Goal: Task Accomplishment & Management: Manage account settings

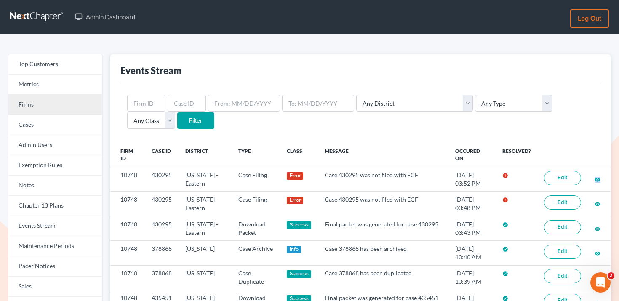
click at [35, 103] on link "Firms" at bounding box center [54, 105] width 93 height 20
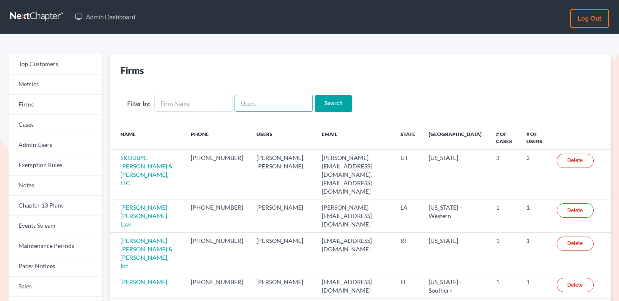
click at [252, 102] on input "text" at bounding box center [274, 103] width 78 height 17
paste input "longmirelaw@gmail.com"
type input "longmirelaw@gmail.com"
click at [315, 101] on input "Search" at bounding box center [333, 103] width 37 height 17
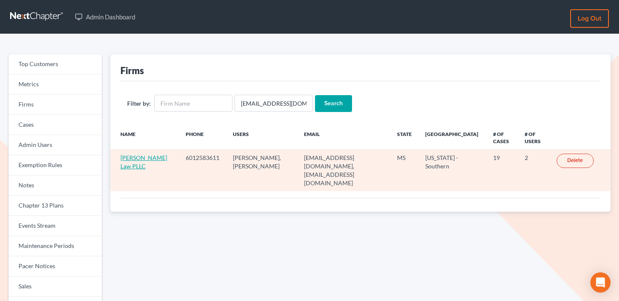
click at [128, 157] on link "[PERSON_NAME] Law PLLC" at bounding box center [143, 162] width 47 height 16
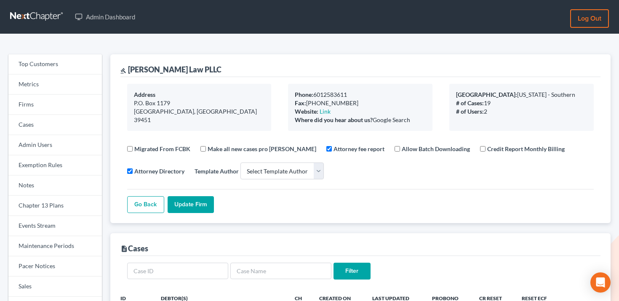
select select
click at [49, 216] on link "Events Stream" at bounding box center [54, 226] width 93 height 20
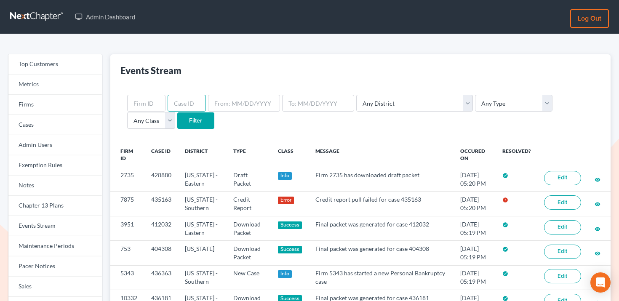
click at [189, 100] on input "text" at bounding box center [187, 103] width 38 height 17
click at [136, 105] on input "text" at bounding box center [146, 103] width 38 height 17
paste input "7875"
type input "7875"
click at [177, 118] on input "Filter" at bounding box center [195, 120] width 37 height 17
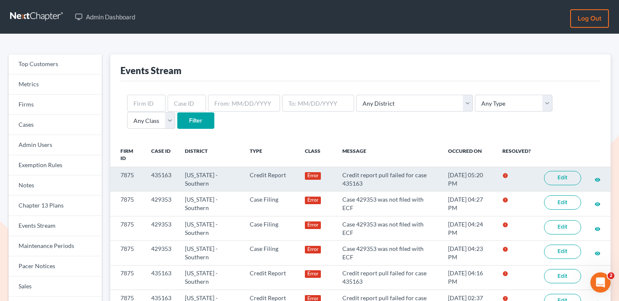
click at [561, 178] on link "Edit" at bounding box center [562, 178] width 37 height 14
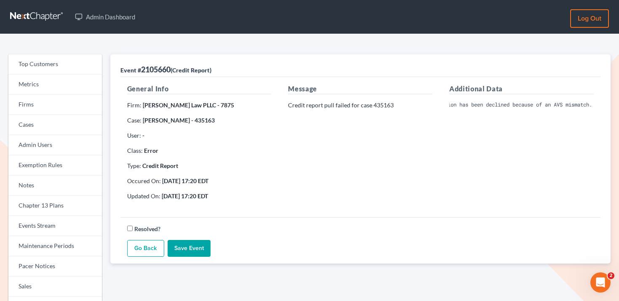
scroll to position [0, 273]
click at [549, 147] on div "Additional Data Invalid Client Account Identifier; Credit card authorization fa…" at bounding box center [521, 145] width 161 height 123
click at [462, 105] on pre "Invalid Client Account Identifier; Credit card authorization failed: The transa…" at bounding box center [521, 105] width 144 height 8
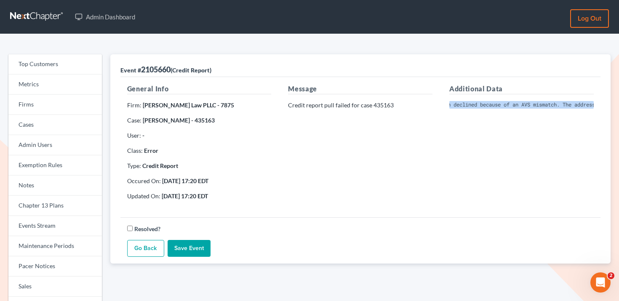
copy div "Invalid Client Account Identifier; Credit card authorization failed: The transa…"
click at [47, 107] on link "Firms" at bounding box center [54, 105] width 93 height 20
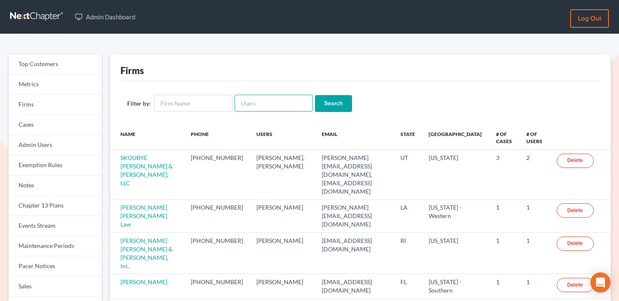
click at [251, 104] on input "text" at bounding box center [274, 103] width 78 height 17
type input "[PERSON_NAME]"
click at [315, 95] on input "Search" at bounding box center [333, 103] width 37 height 17
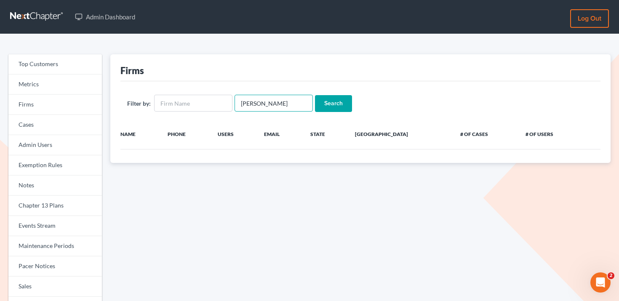
click at [254, 102] on input "[PERSON_NAME]" at bounding box center [274, 103] width 78 height 17
type input "stuartgavzy"
click at [315, 95] on input "Search" at bounding box center [333, 103] width 37 height 17
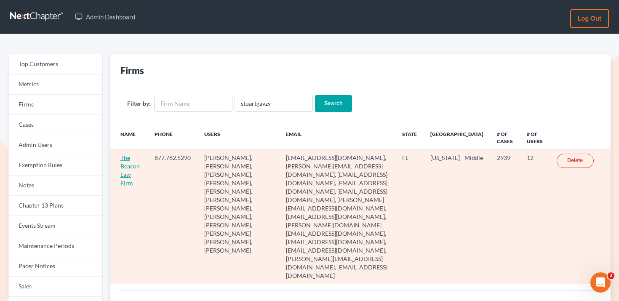
click at [136, 166] on link "The Beacon Law Firm" at bounding box center [129, 170] width 19 height 32
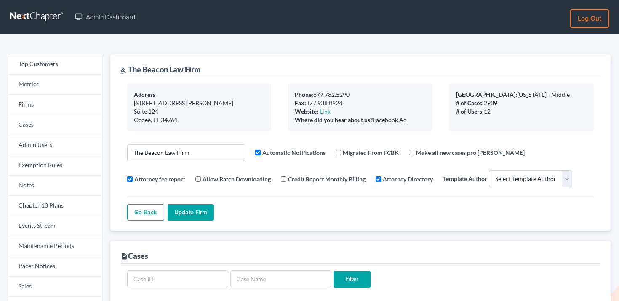
select select
drag, startPoint x: 204, startPoint y: 70, endPoint x: 128, endPoint y: 69, distance: 76.2
click at [128, 69] on div "gavel The Beacon Law Firm" at bounding box center [360, 65] width 480 height 23
copy div "The Beacon Law Firm"
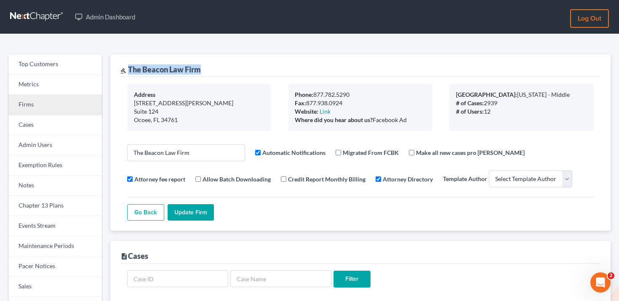
click at [52, 108] on link "Firms" at bounding box center [54, 105] width 93 height 20
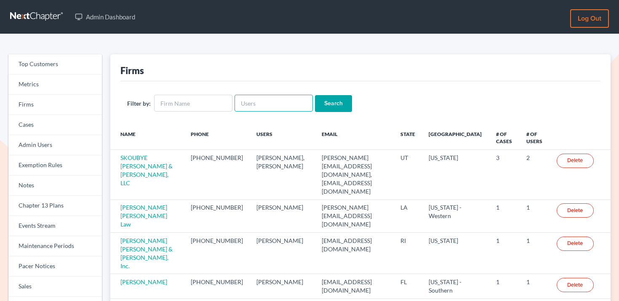
click at [302, 103] on input "text" at bounding box center [274, 103] width 78 height 17
paste input "Compassionate Counsel"
type input "Compassionate Counsel"
click at [318, 103] on input "Search" at bounding box center [333, 103] width 37 height 17
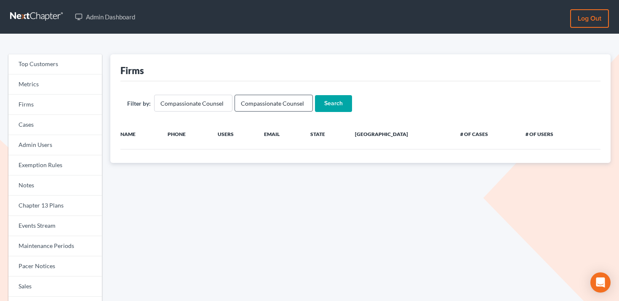
type input "Compassionate Counsel"
click at [254, 102] on input "Compassionate Counsel" at bounding box center [274, 103] width 78 height 17
click at [315, 95] on input "Search" at bounding box center [333, 103] width 37 height 17
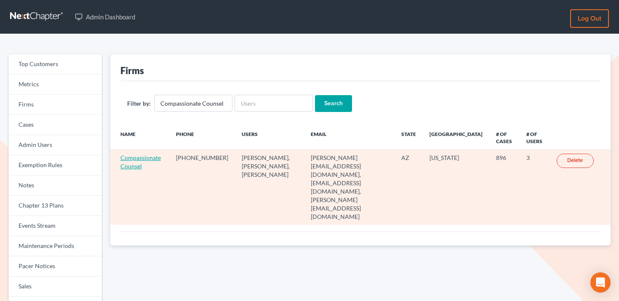
click at [149, 160] on link "Compassionate Counsel" at bounding box center [140, 162] width 40 height 16
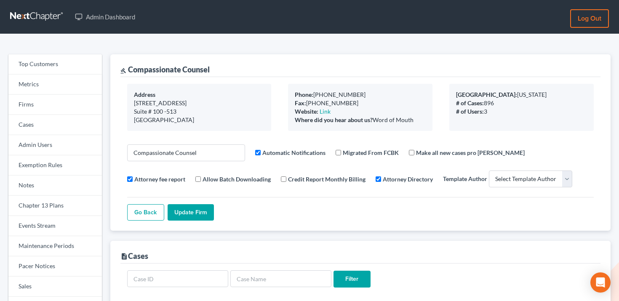
select select
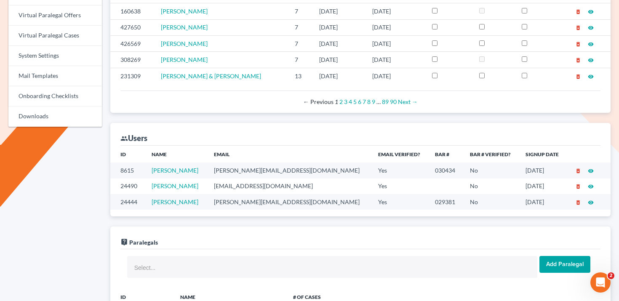
scroll to position [405, 0]
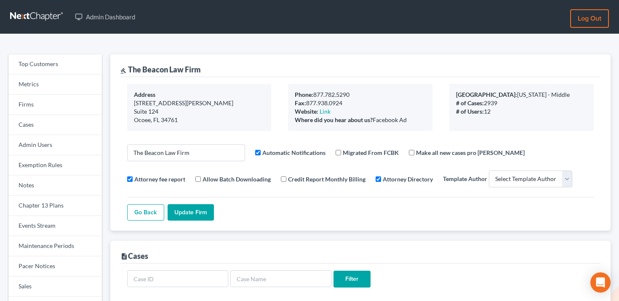
select select
click at [56, 115] on link "Cases" at bounding box center [54, 125] width 93 height 20
click at [59, 107] on link "Firms" at bounding box center [54, 105] width 93 height 20
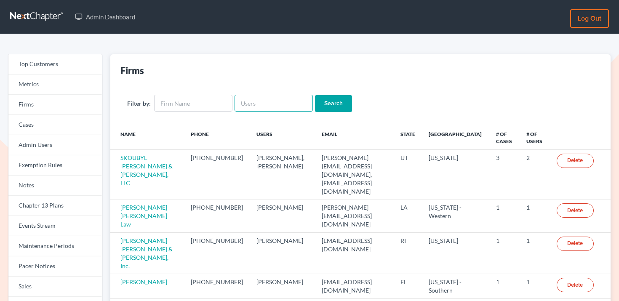
click at [280, 107] on input "text" at bounding box center [274, 103] width 78 height 17
paste input "[PERSON_NAME][EMAIL_ADDRESS][DOMAIN_NAME]"
type input "[PERSON_NAME][EMAIL_ADDRESS][DOMAIN_NAME]"
click at [323, 104] on input "Search" at bounding box center [333, 103] width 37 height 17
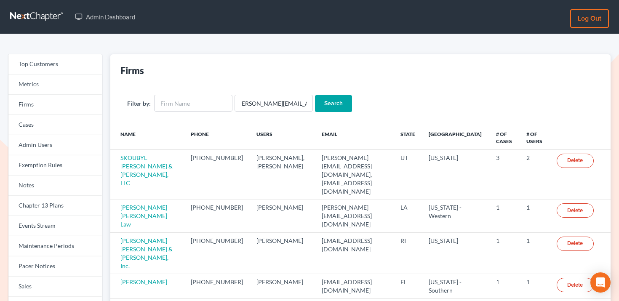
scroll to position [0, 0]
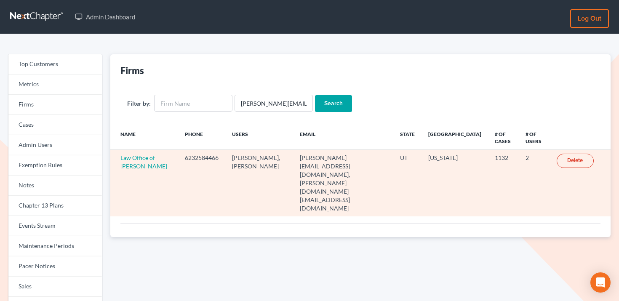
click at [134, 170] on td "Law Office of [PERSON_NAME]" at bounding box center [144, 183] width 68 height 67
click at [139, 170] on link "Law Office of [PERSON_NAME]" at bounding box center [143, 162] width 47 height 16
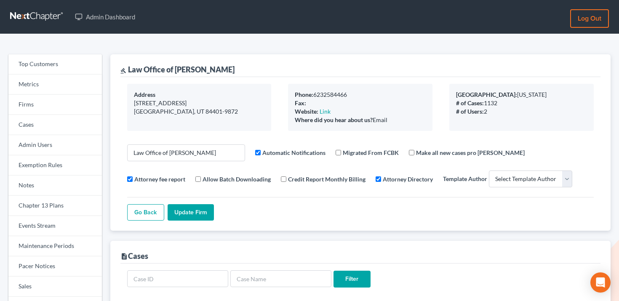
select select
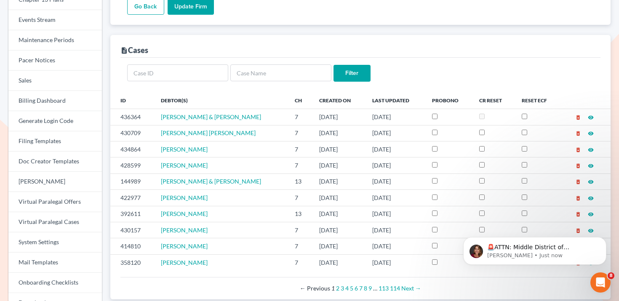
scroll to position [207, 0]
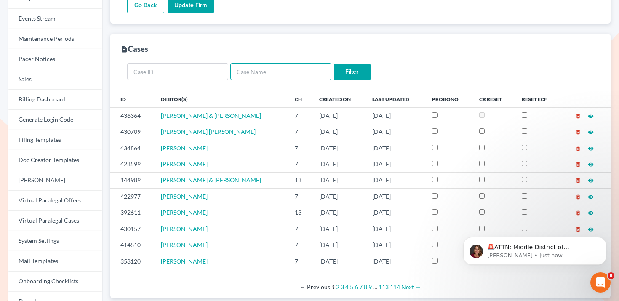
click at [273, 75] on input "text" at bounding box center [280, 71] width 101 height 17
type input "julie"
click at [333, 64] on input "Filter" at bounding box center [351, 72] width 37 height 17
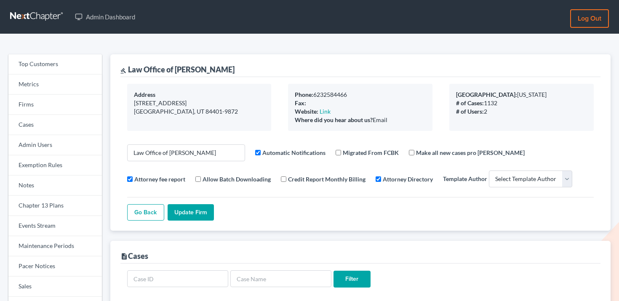
select select
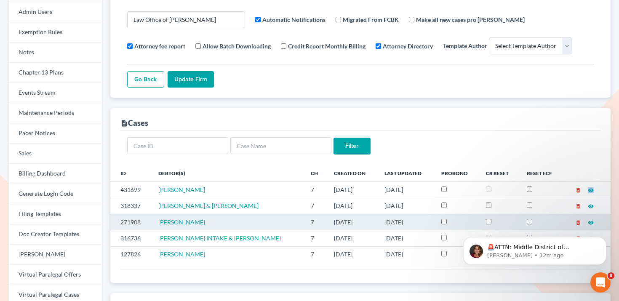
scroll to position [228, 0]
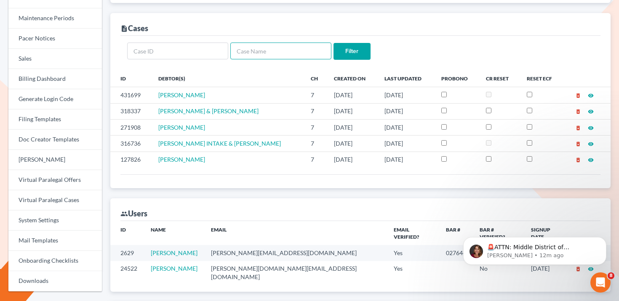
click at [263, 49] on input "text" at bounding box center [280, 51] width 101 height 17
paste input "Jennifer Tillisch"
type input "Jennifer Tillisch"
click at [357, 49] on input "Filter" at bounding box center [351, 51] width 37 height 17
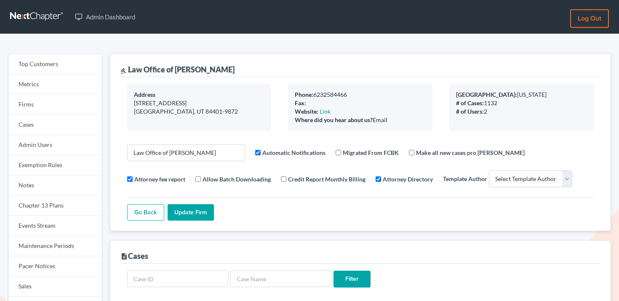
select select
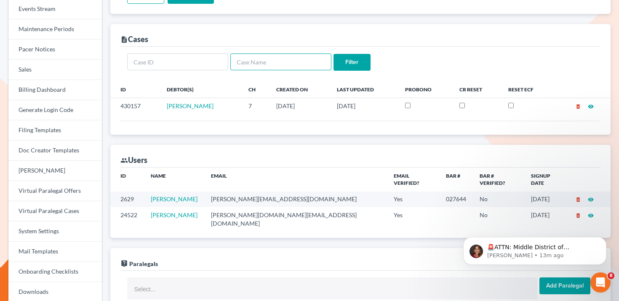
click at [273, 61] on input "text" at bounding box center [280, 61] width 101 height 17
paste input "[PERSON_NAME]"
type input "[PERSON_NAME]"
click at [355, 59] on input "Filter" at bounding box center [351, 62] width 37 height 17
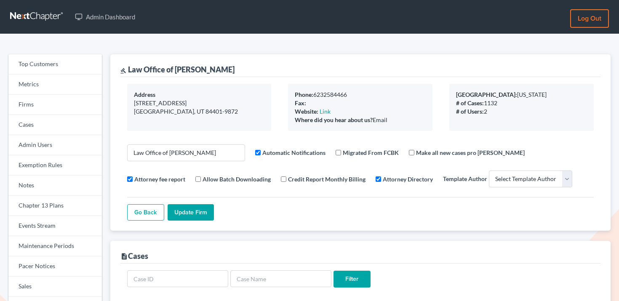
select select
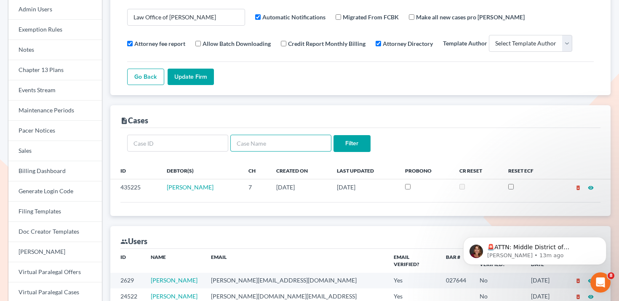
click at [282, 145] on input "text" at bounding box center [280, 143] width 101 height 17
paste input "[PERSON_NAME]"
type input "[PERSON_NAME]"
click at [361, 144] on input "Filter" at bounding box center [351, 143] width 37 height 17
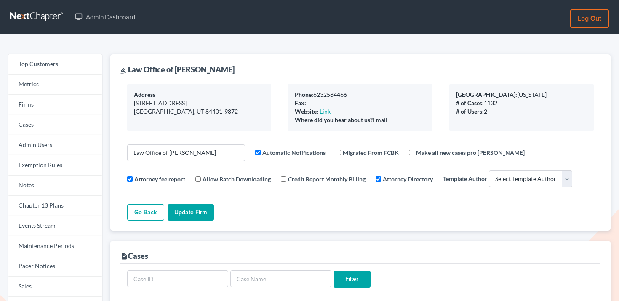
select select
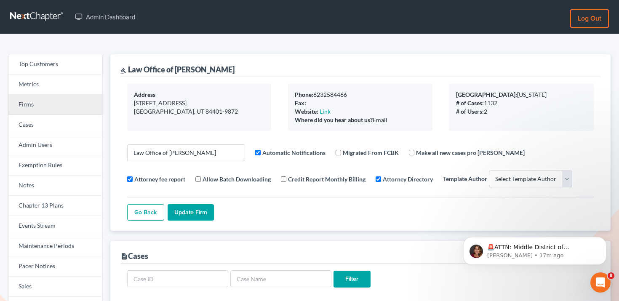
click at [53, 104] on link "Firms" at bounding box center [54, 105] width 93 height 20
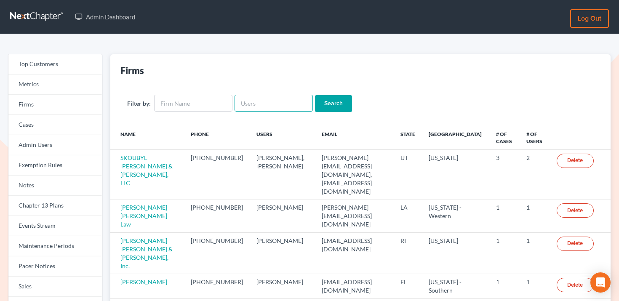
click at [293, 103] on input "text" at bounding box center [274, 103] width 78 height 17
paste input "[EMAIL_ADDRESS][DOMAIN_NAME]"
type input "lxu@xulawoffices.com"
click at [321, 101] on input "Search" at bounding box center [333, 103] width 37 height 17
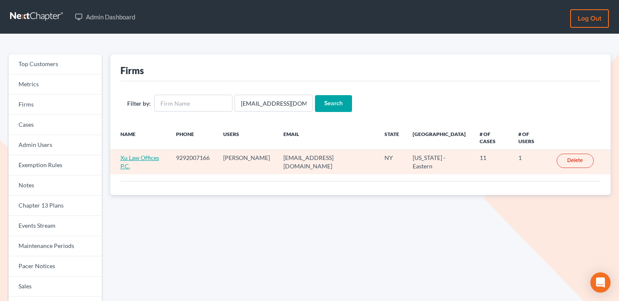
click at [152, 154] on link "Xu Law Offices P.C." at bounding box center [139, 162] width 39 height 16
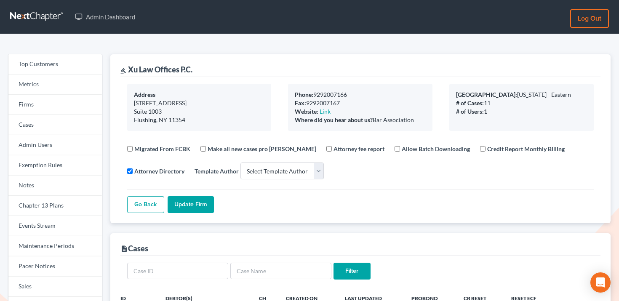
select select
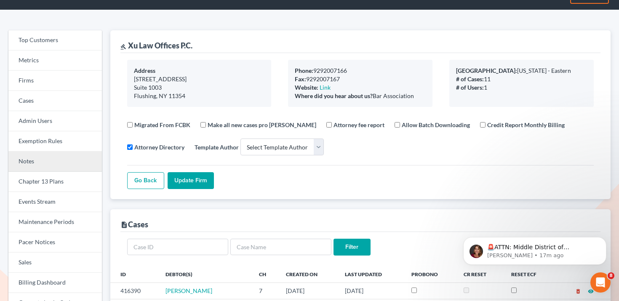
scroll to position [72, 0]
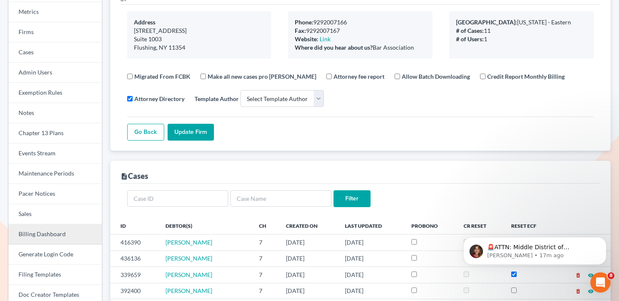
click at [53, 229] on link "Billing Dashboard" at bounding box center [54, 234] width 93 height 20
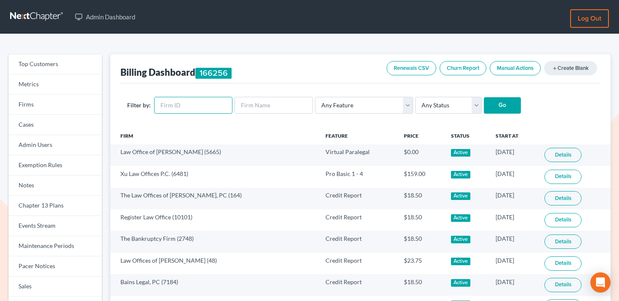
click at [185, 105] on input "text" at bounding box center [193, 105] width 78 height 17
paste input "6481"
type input "6481"
click at [484, 101] on input "Go" at bounding box center [502, 105] width 37 height 17
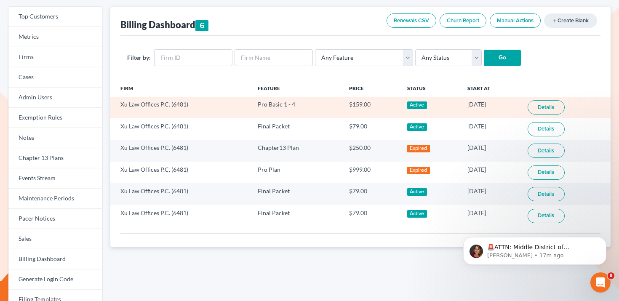
scroll to position [49, 0]
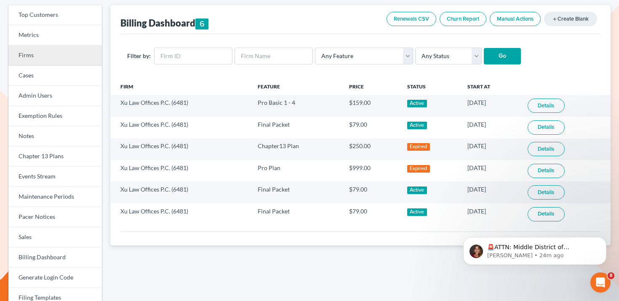
click at [77, 58] on link "Firms" at bounding box center [54, 55] width 93 height 20
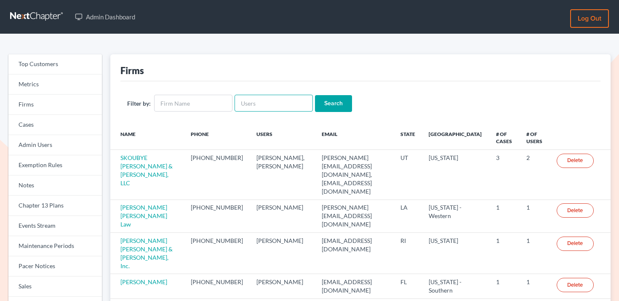
click at [261, 100] on input "text" at bounding box center [274, 103] width 78 height 17
paste input "[EMAIL_ADDRESS][DOMAIN_NAME]"
type input "[EMAIL_ADDRESS][DOMAIN_NAME]"
click at [333, 100] on input "Search" at bounding box center [333, 103] width 37 height 17
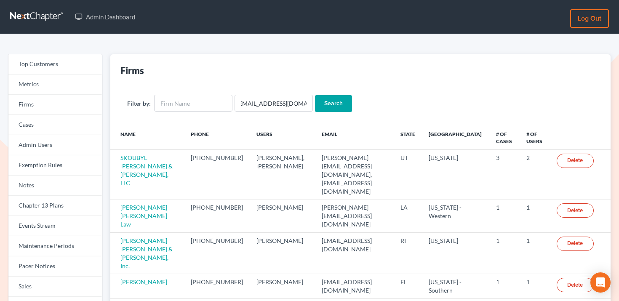
scroll to position [0, 0]
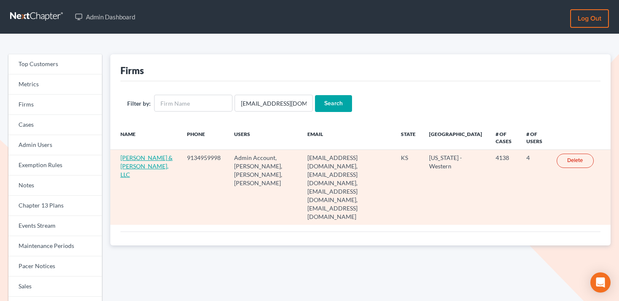
click at [139, 160] on link "[PERSON_NAME] & [PERSON_NAME], LLC" at bounding box center [146, 166] width 52 height 24
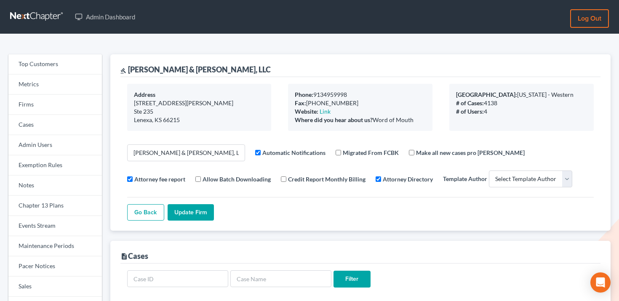
select select
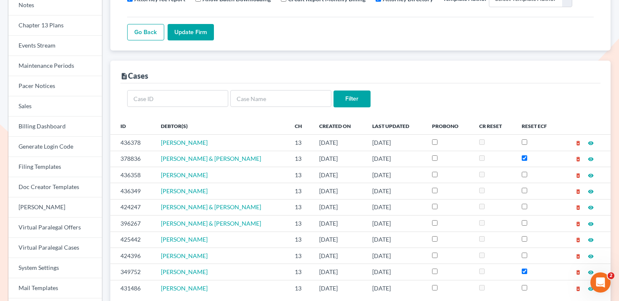
scroll to position [181, 0]
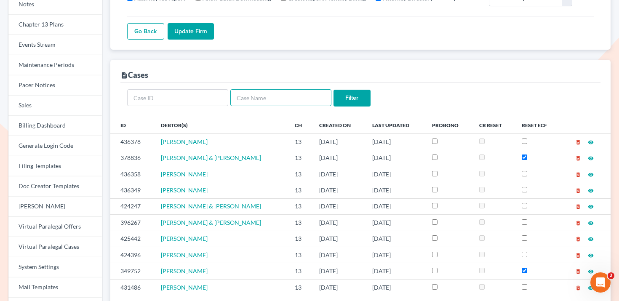
click at [304, 91] on input "text" at bounding box center [280, 97] width 101 height 17
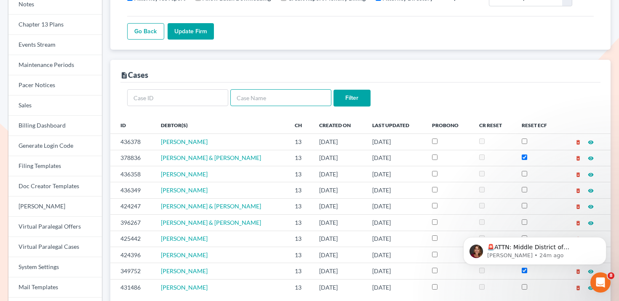
scroll to position [0, 0]
type input "mercedes"
click at [333, 90] on input "Filter" at bounding box center [351, 98] width 37 height 17
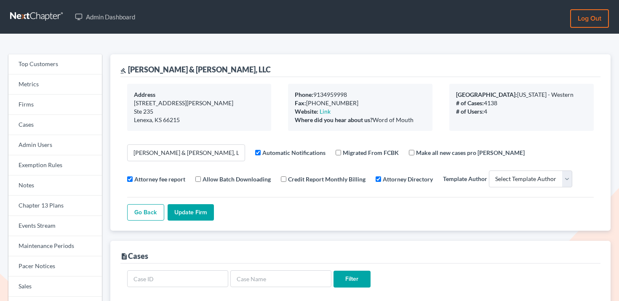
select select
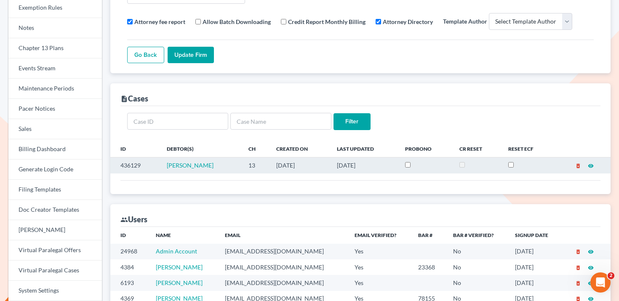
click at [592, 166] on icon "visibility" at bounding box center [591, 166] width 6 height 6
